Goal: Information Seeking & Learning: Learn about a topic

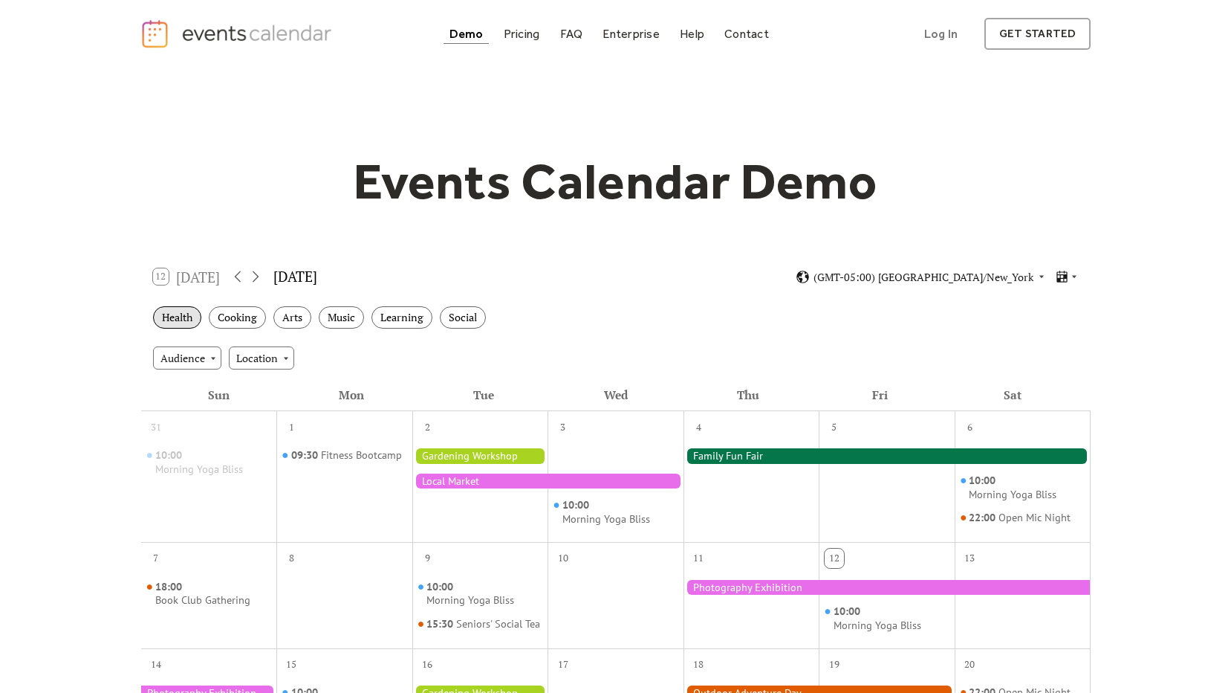
click at [177, 326] on div "Health" at bounding box center [177, 317] width 48 height 23
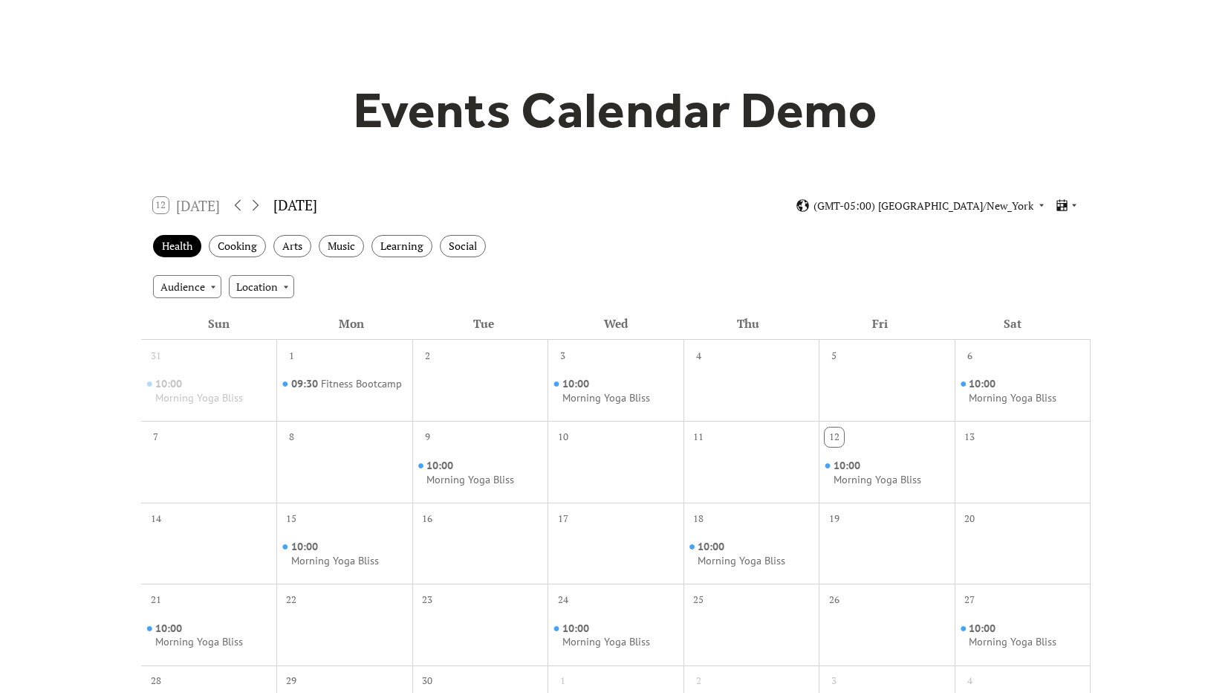
scroll to position [149, 0]
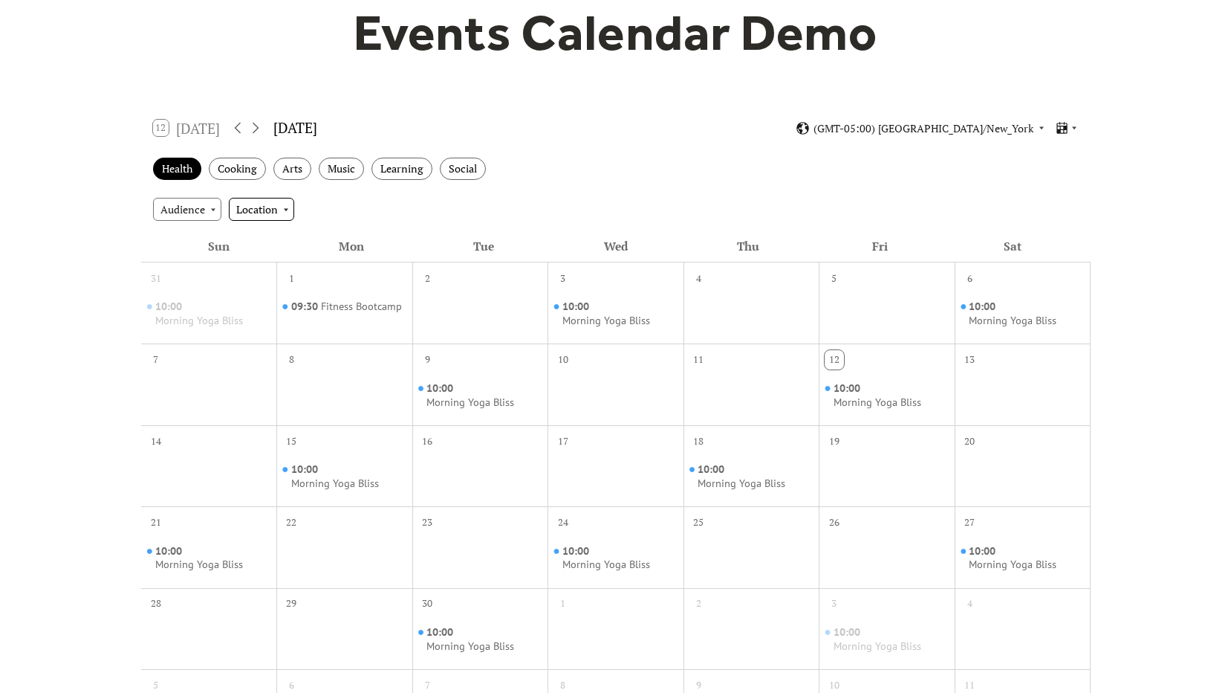
click at [281, 218] on div "Location" at bounding box center [261, 209] width 65 height 22
click at [282, 246] on div "Indoor" at bounding box center [267, 236] width 79 height 28
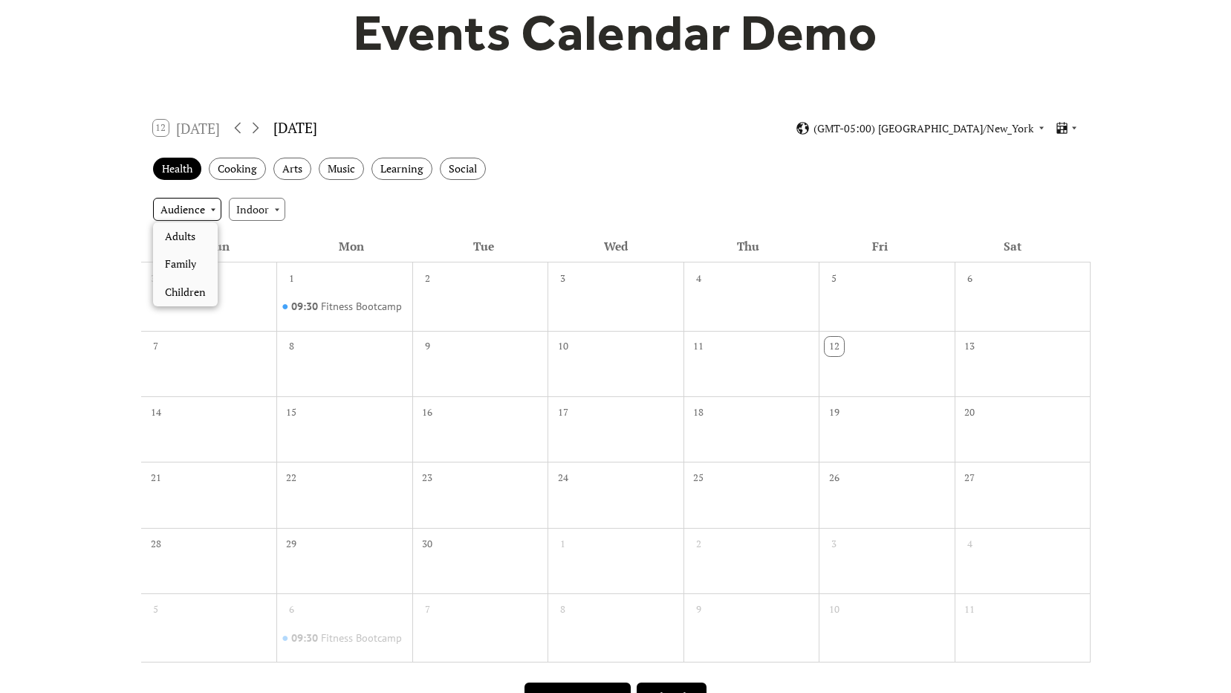
click at [178, 204] on div "Audience" at bounding box center [187, 209] width 68 height 22
click at [201, 261] on div "Family" at bounding box center [185, 264] width 65 height 28
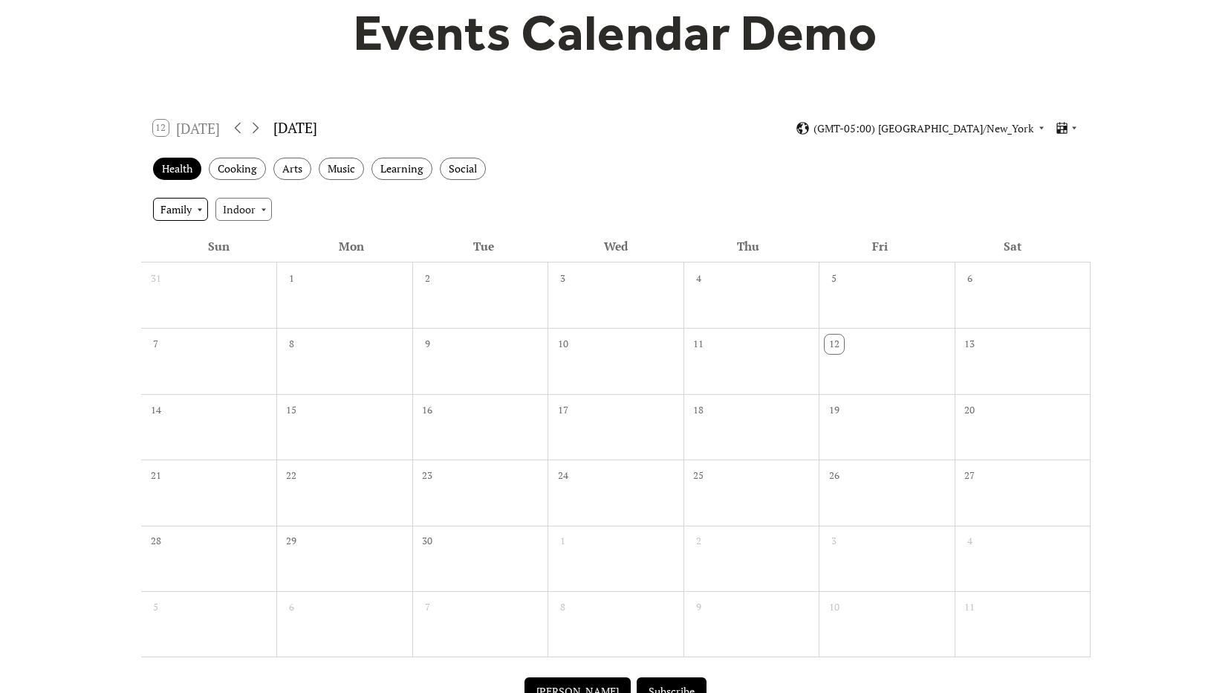
click at [166, 210] on div "Family" at bounding box center [180, 209] width 55 height 22
click at [210, 323] on div "Children" at bounding box center [187, 320] width 68 height 28
click at [224, 165] on div "Cooking" at bounding box center [237, 169] width 57 height 23
click at [199, 218] on div "Children" at bounding box center [185, 209] width 65 height 22
click at [193, 299] on span "Family" at bounding box center [180, 292] width 31 height 16
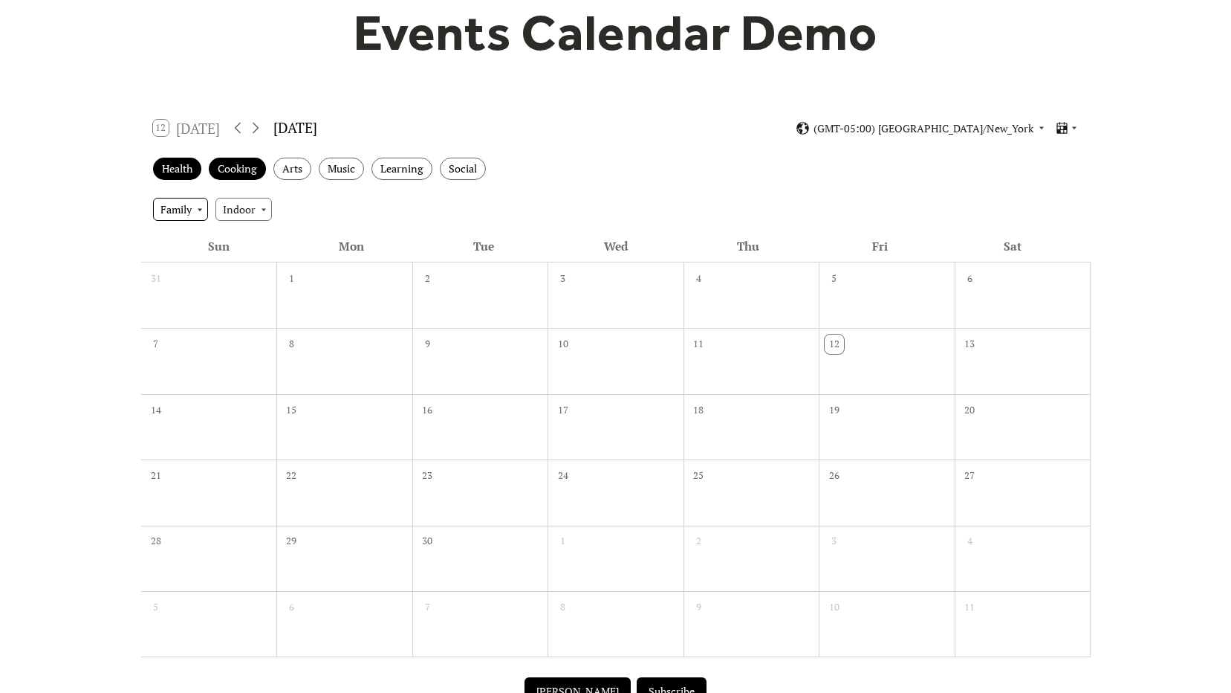
click at [184, 213] on div "Family" at bounding box center [180, 209] width 55 height 22
click at [184, 261] on span "Adults" at bounding box center [180, 264] width 30 height 16
click at [289, 171] on div "Arts" at bounding box center [292, 169] width 38 height 23
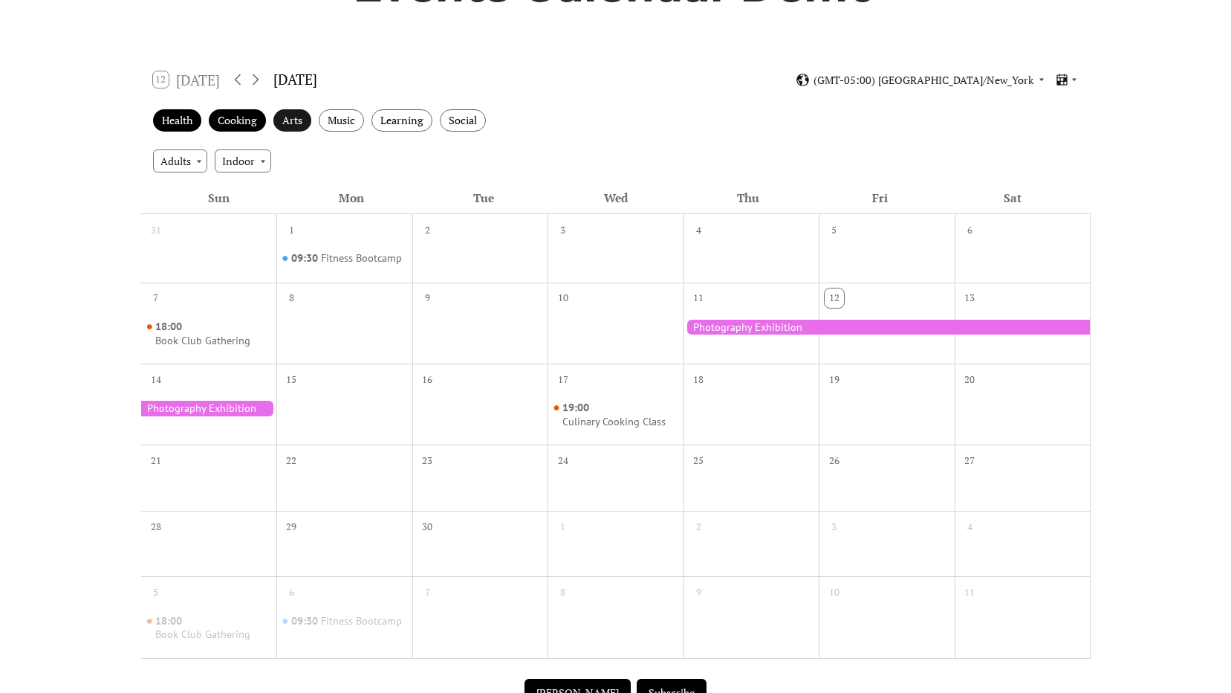
scroll to position [223, 0]
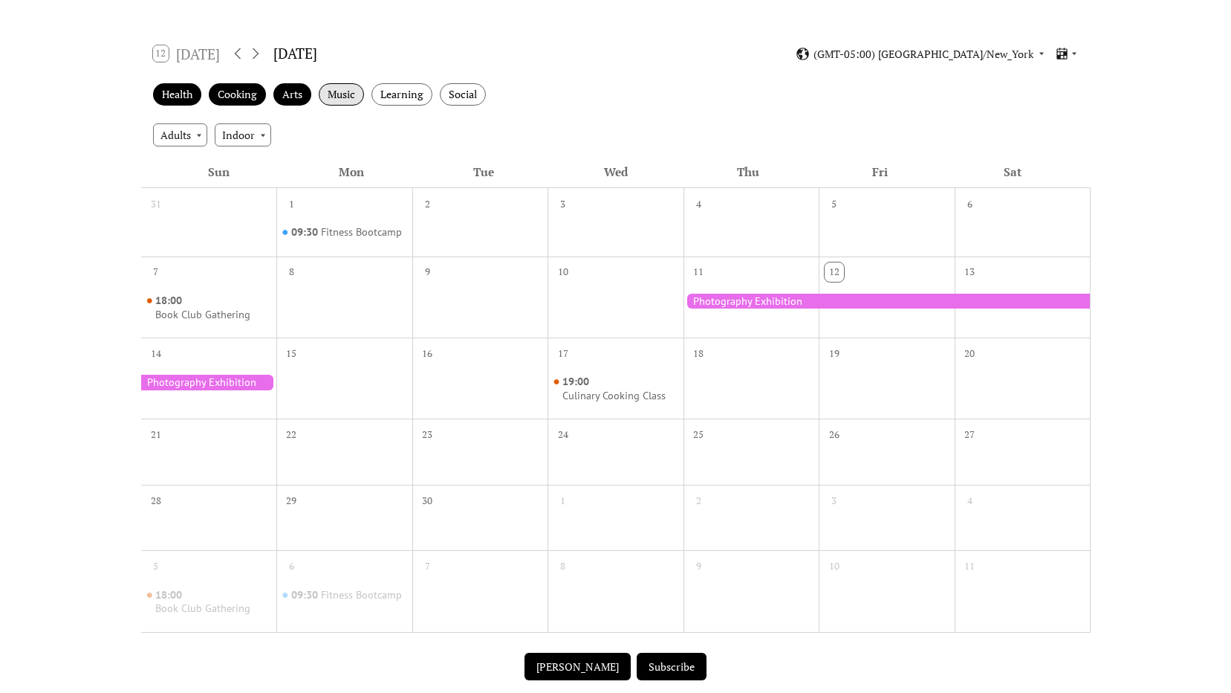
click at [356, 103] on div "Music" at bounding box center [341, 94] width 45 height 23
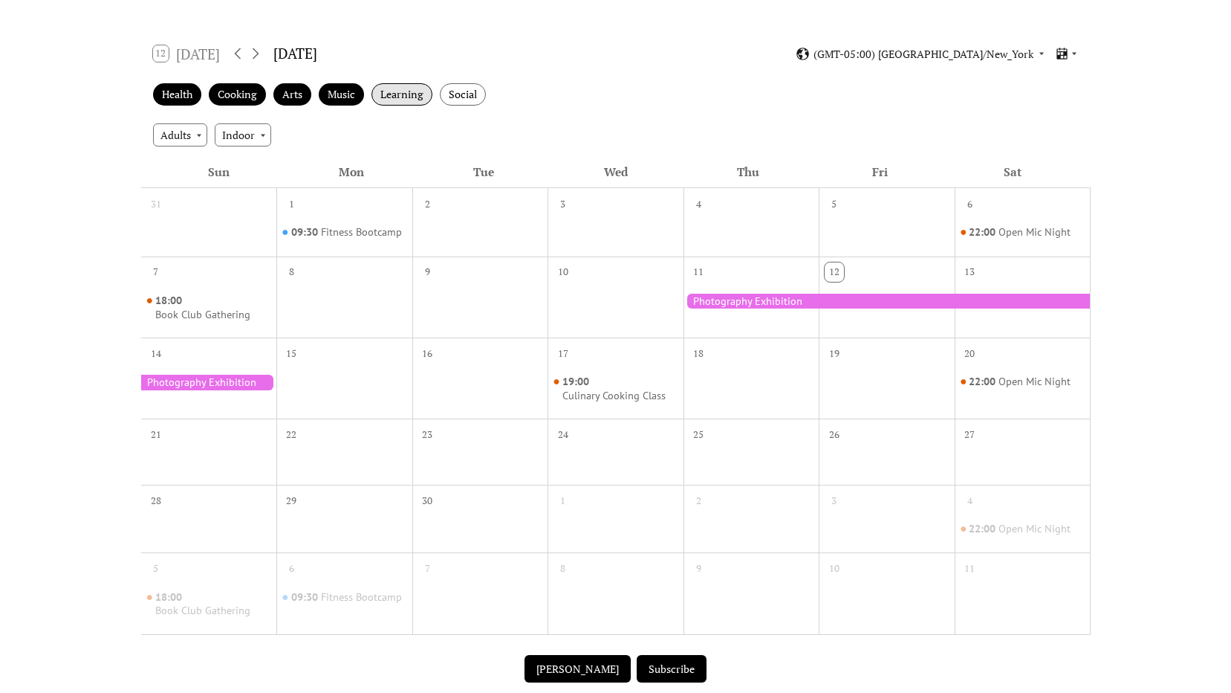
click at [388, 103] on div "Learning" at bounding box center [402, 94] width 61 height 23
click at [474, 99] on div "Social" at bounding box center [463, 94] width 46 height 23
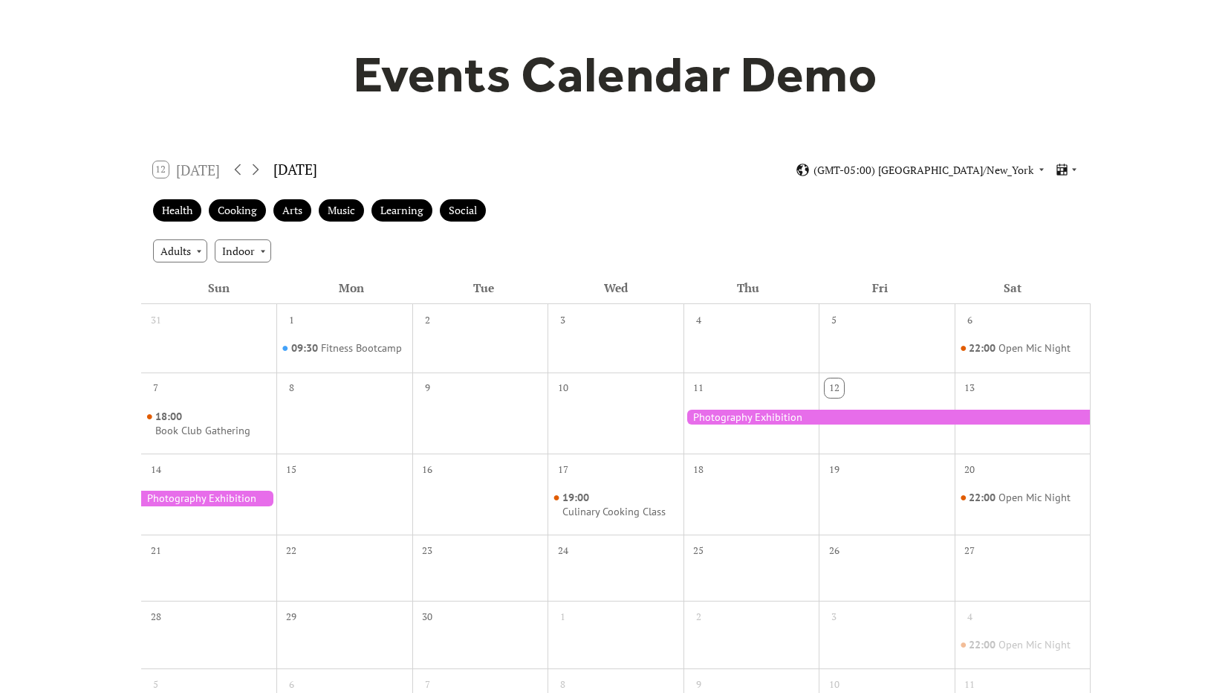
scroll to position [16, 0]
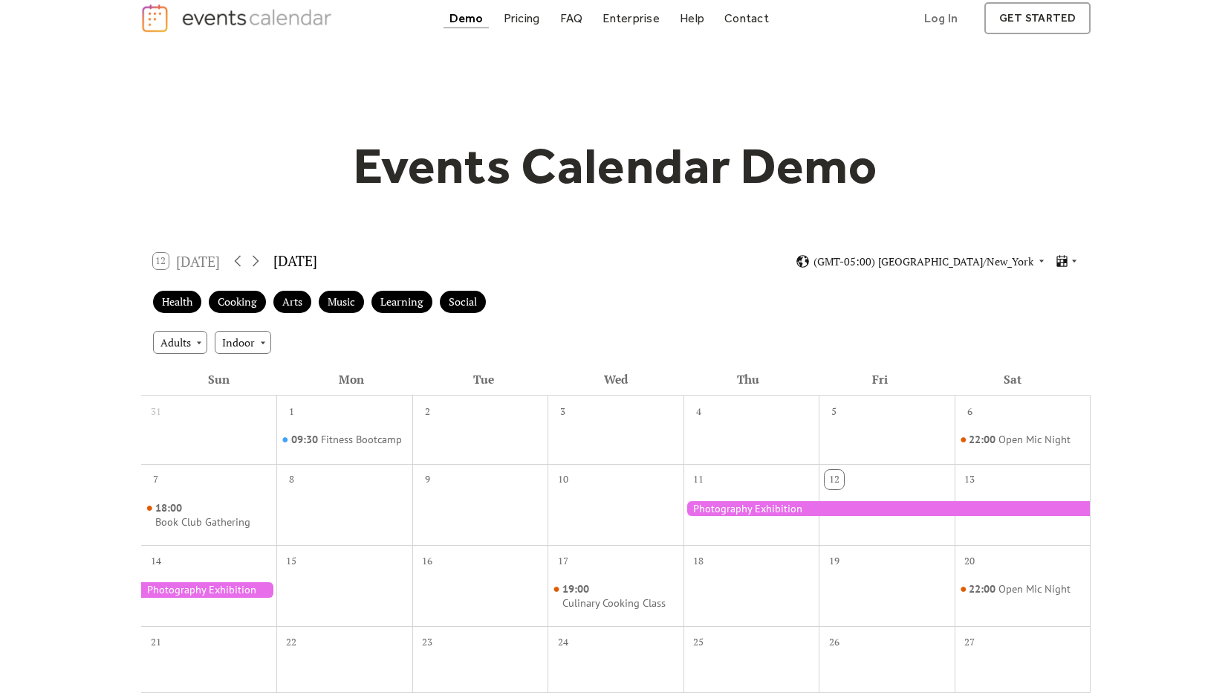
click at [192, 259] on div "12 Today" at bounding box center [187, 261] width 68 height 16
click at [159, 260] on div "12 Today" at bounding box center [187, 261] width 68 height 16
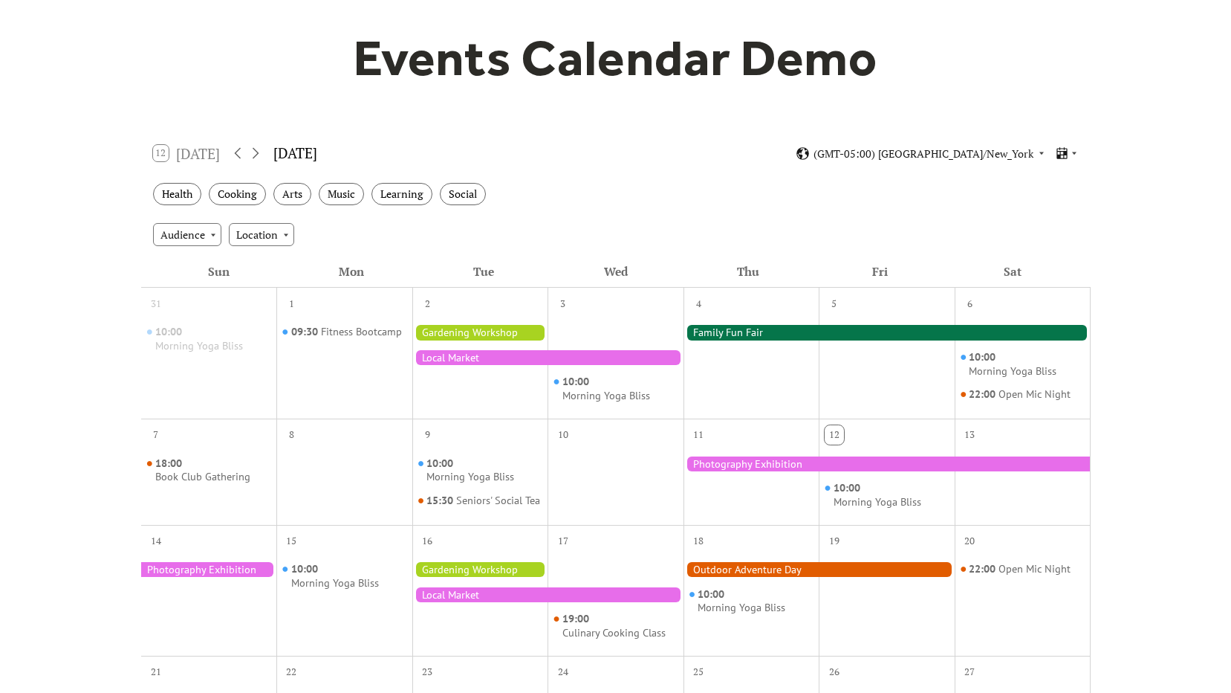
scroll to position [16, 0]
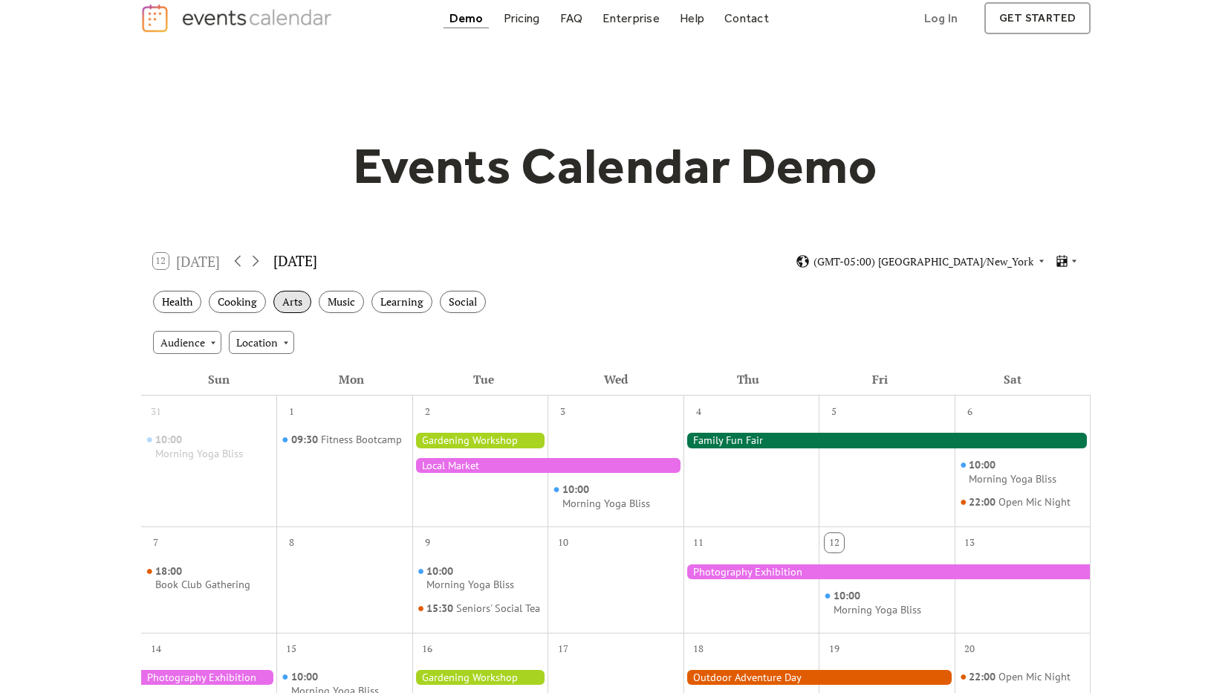
click at [294, 308] on div "Arts" at bounding box center [292, 302] width 38 height 23
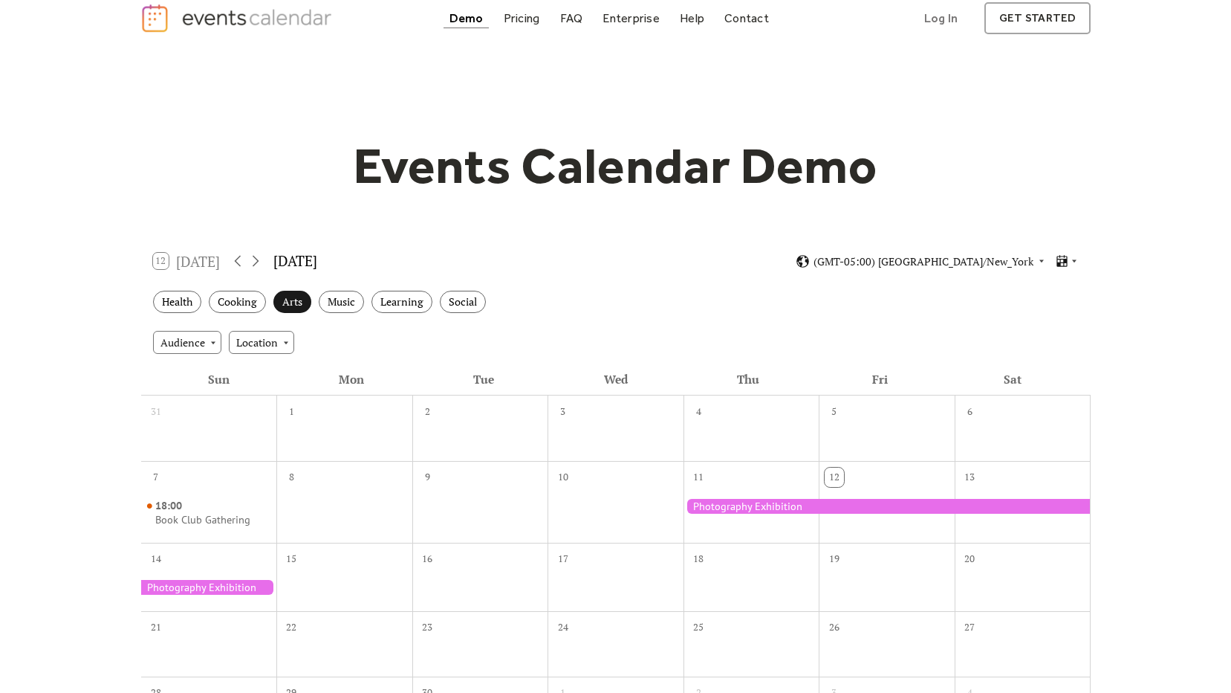
click at [294, 308] on div "Arts" at bounding box center [292, 302] width 38 height 23
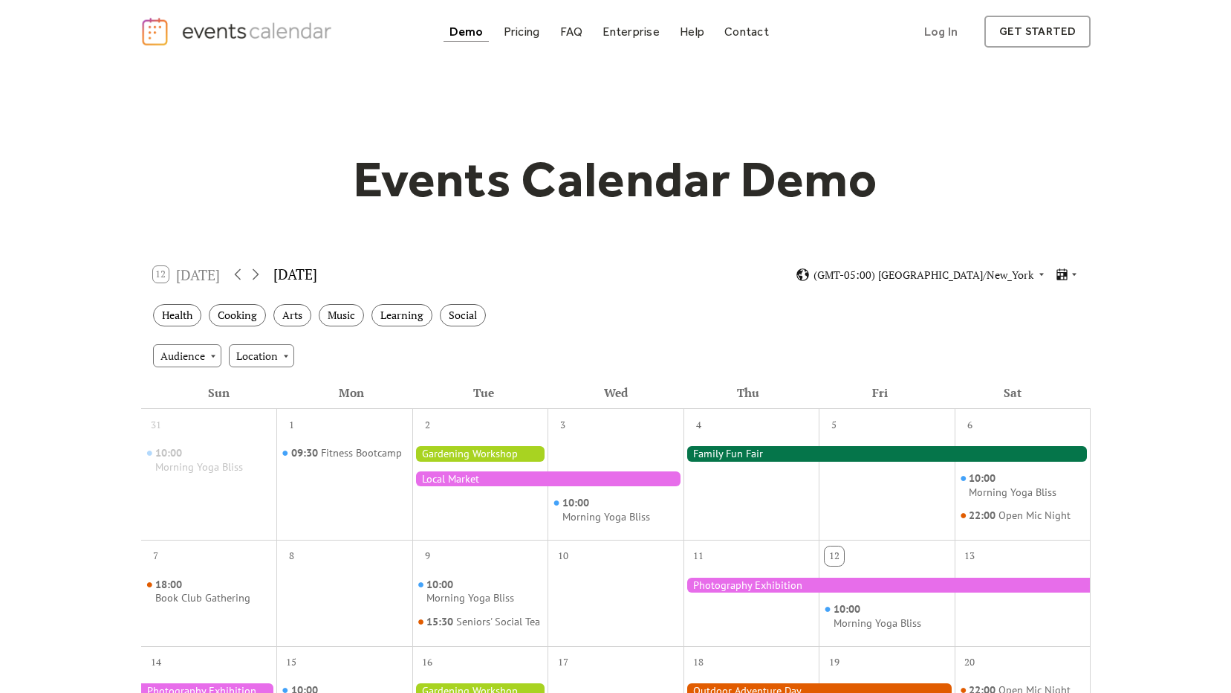
scroll to position [0, 0]
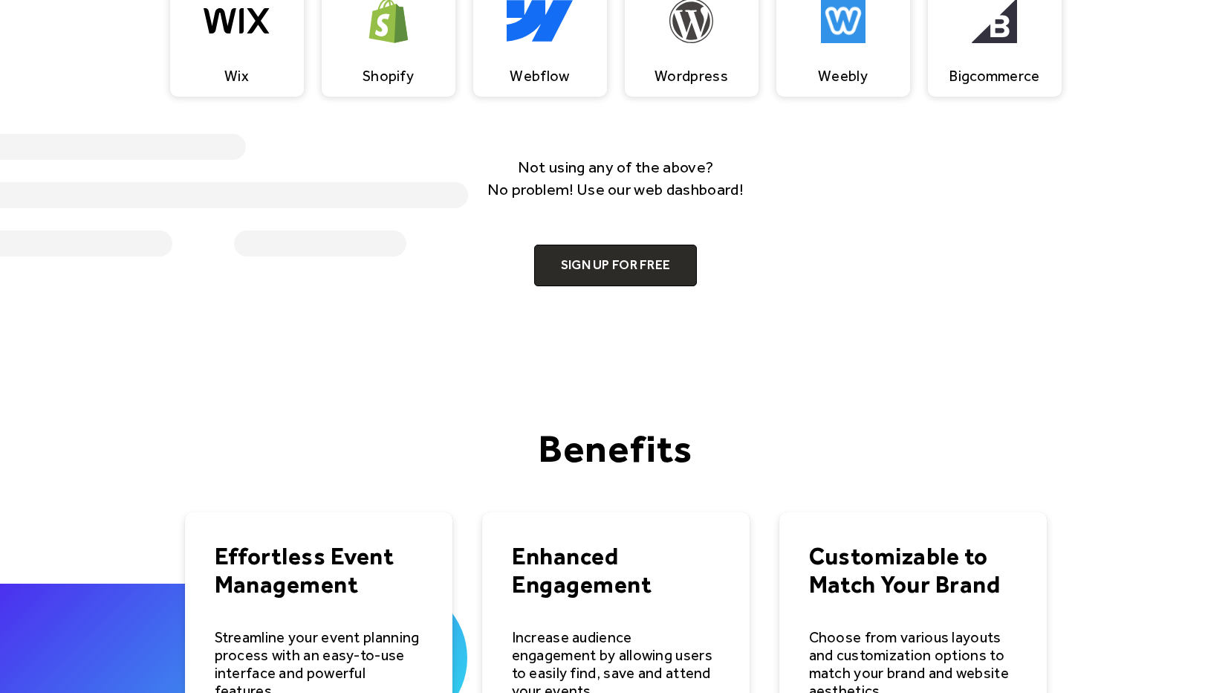
scroll to position [1837, 0]
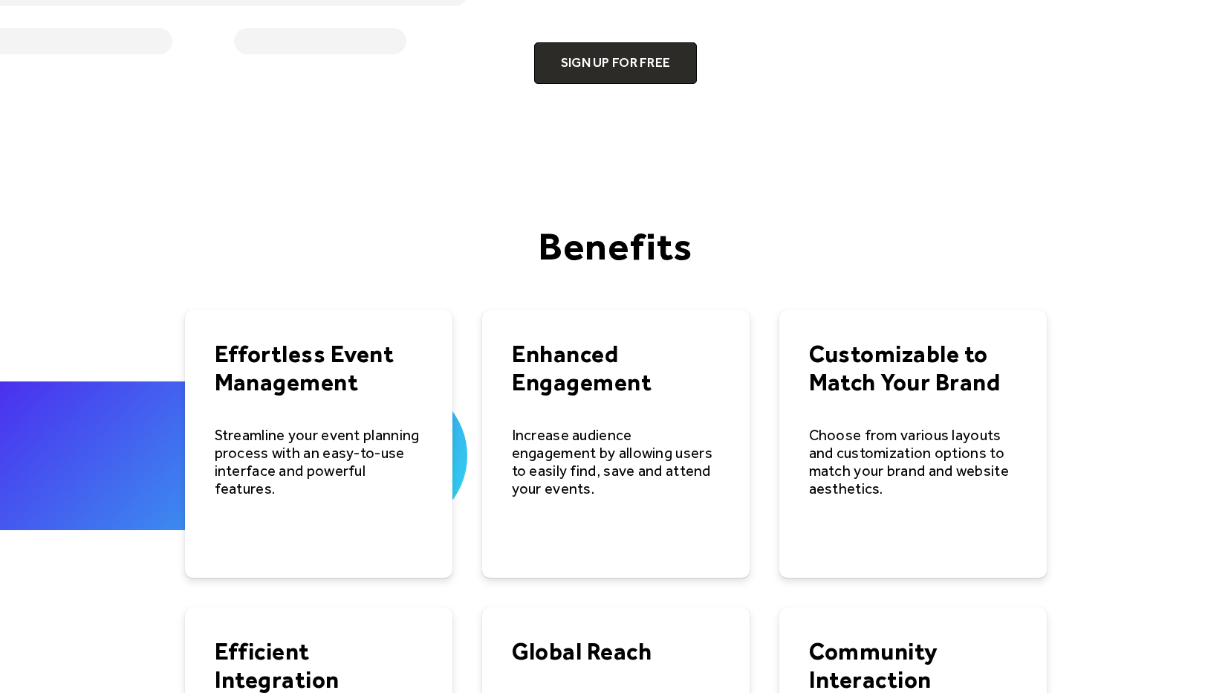
click at [369, 426] on div "Streamline your event planning process with an easy-to-use interface and powerf…" at bounding box center [319, 461] width 208 height 71
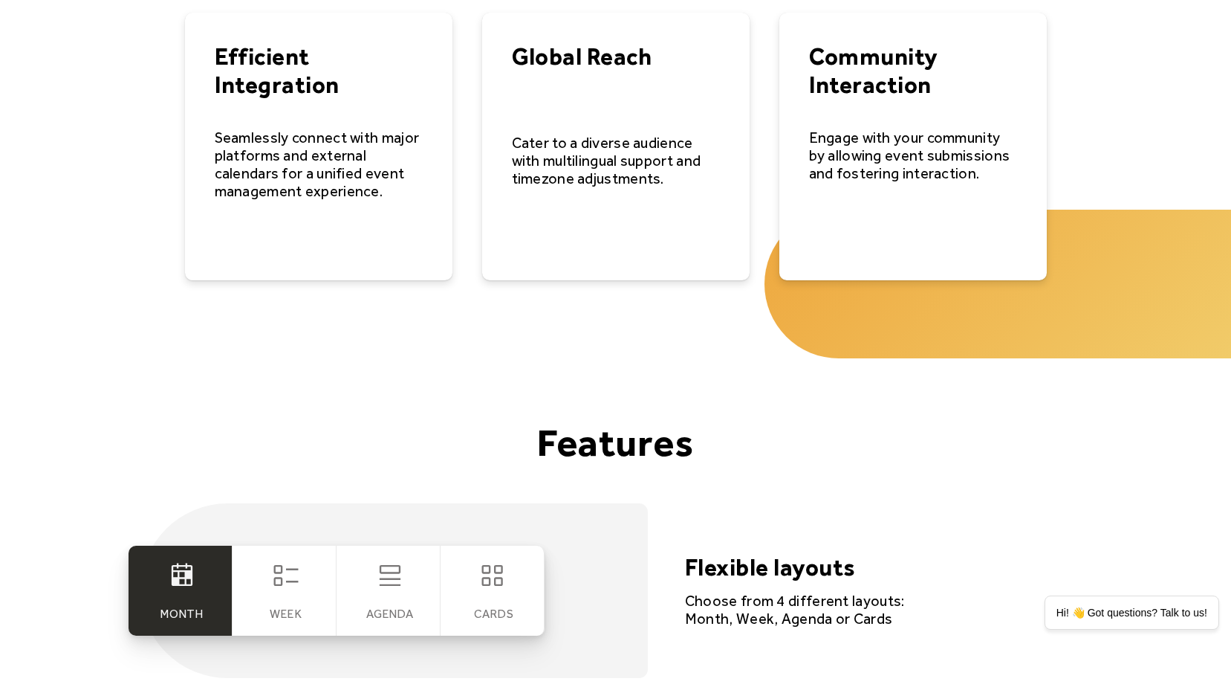
scroll to position [2452, 0]
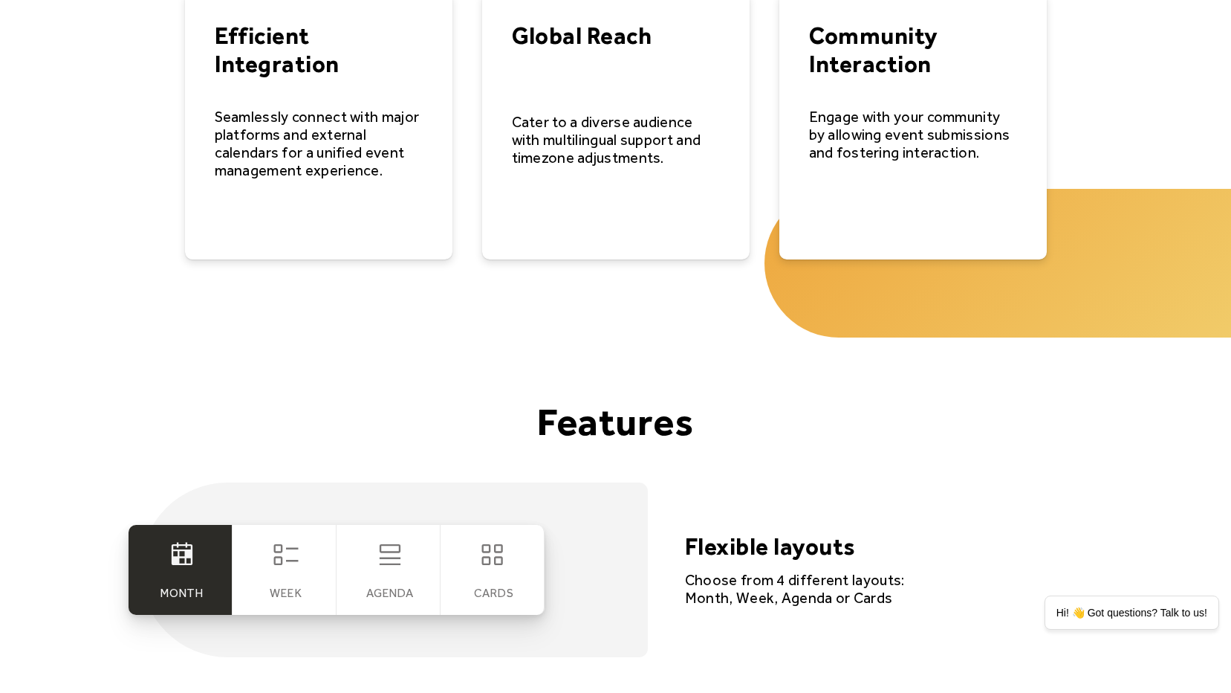
click at [304, 586] on div "Week" at bounding box center [285, 570] width 104 height 90
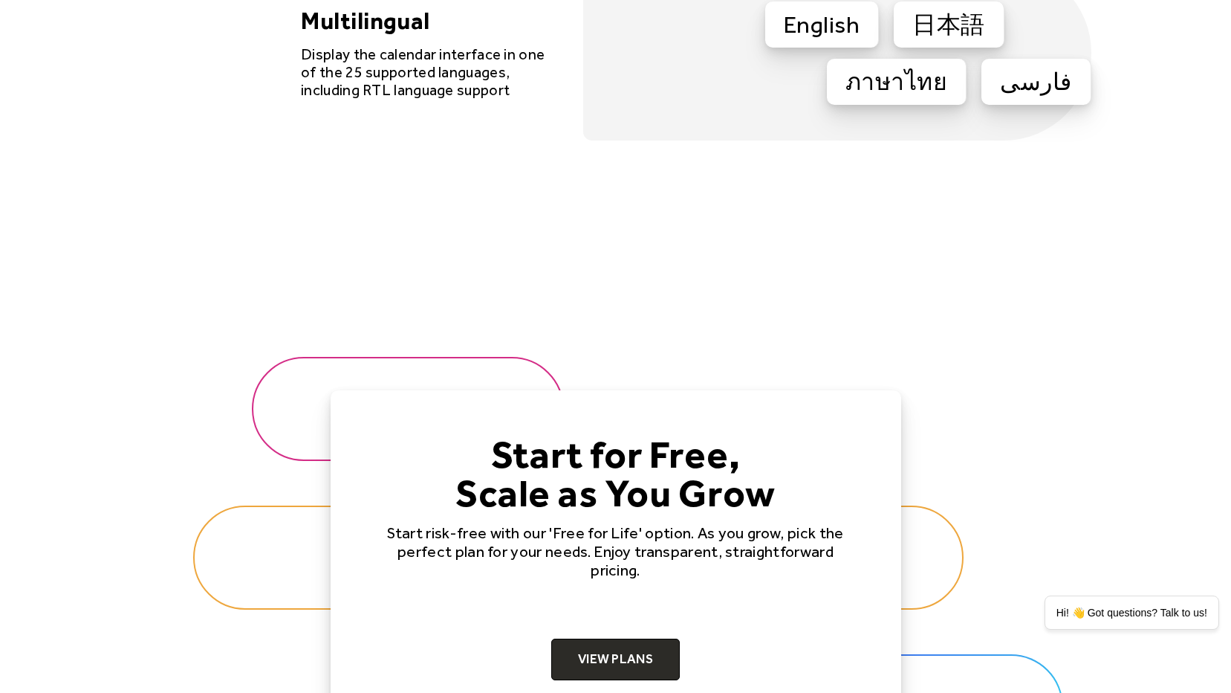
scroll to position [4533, 0]
